Goal: Task Accomplishment & Management: Complete application form

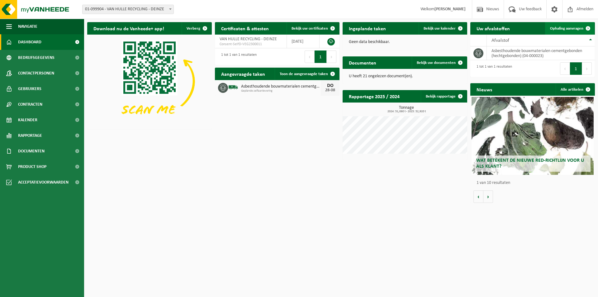
click at [561, 24] on link "Ophaling aanvragen" at bounding box center [569, 28] width 49 height 12
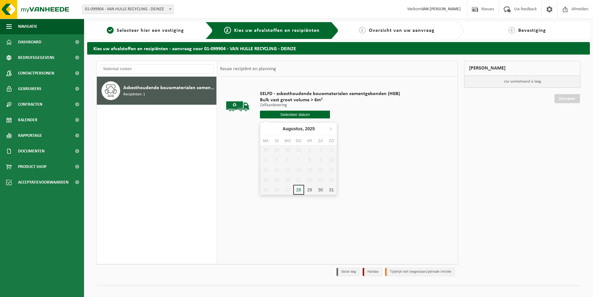
click at [290, 115] on input "text" at bounding box center [295, 115] width 70 height 8
click at [301, 188] on div "28" at bounding box center [298, 190] width 11 height 10
type input "Van 2025-08-28"
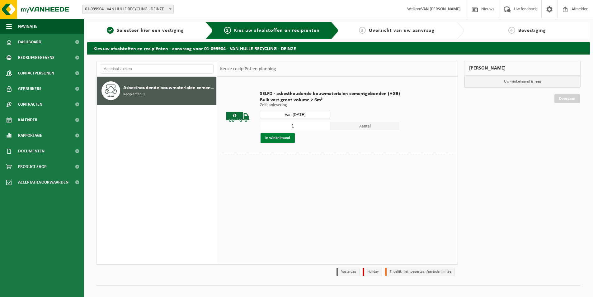
click at [271, 138] on button "In winkelmand" at bounding box center [278, 138] width 34 height 10
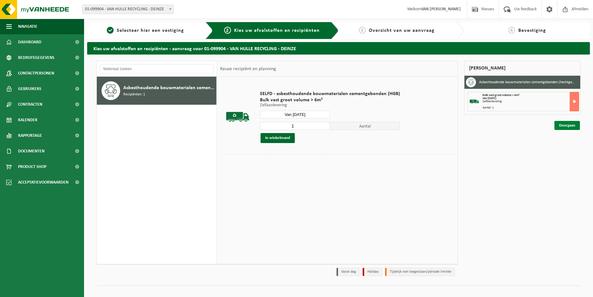
click at [569, 126] on link "Doorgaan" at bounding box center [568, 125] width 26 height 9
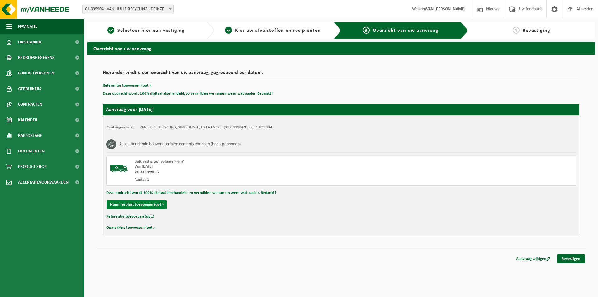
click at [115, 204] on button "Nummerplaat toevoegen (opt.)" at bounding box center [137, 204] width 60 height 9
click at [157, 207] on input "text" at bounding box center [204, 204] width 140 height 9
type input "1-UHJ-377"
type input "0472821995"
click at [576, 260] on link "Bevestigen" at bounding box center [571, 258] width 28 height 9
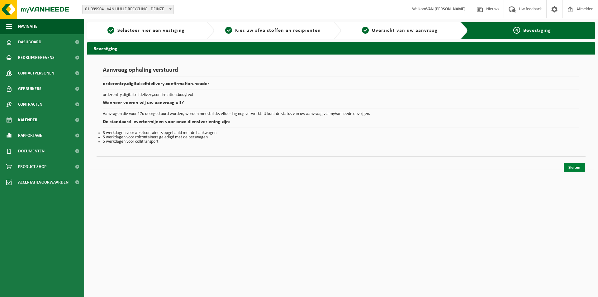
click at [577, 165] on link "Sluiten" at bounding box center [574, 167] width 21 height 9
